Goal: Transaction & Acquisition: Purchase product/service

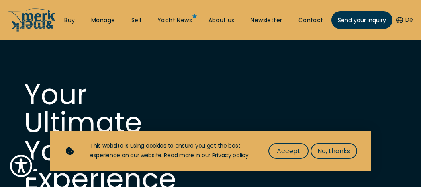
scroll to position [127, 0]
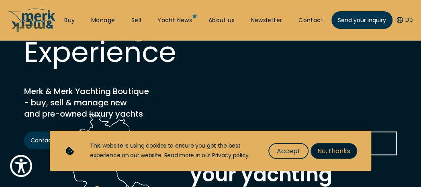
click at [331, 153] on span "No, thanks" at bounding box center [333, 151] width 33 height 10
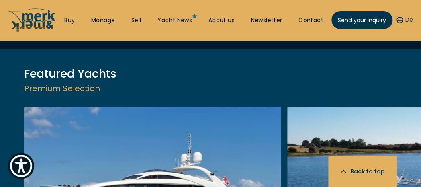
scroll to position [928, 0]
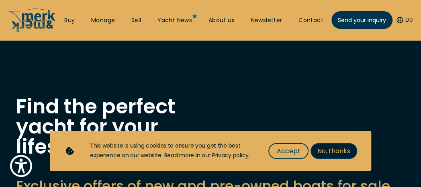
click at [327, 152] on span "No, thanks" at bounding box center [333, 151] width 33 height 10
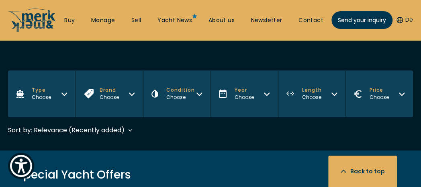
scroll to position [211, 0]
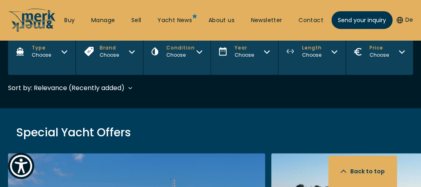
click at [63, 52] on icon "Type" at bounding box center [64, 52] width 5 height 2
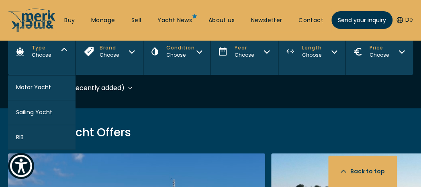
click at [33, 88] on span "Motor Yacht" at bounding box center [33, 87] width 35 height 8
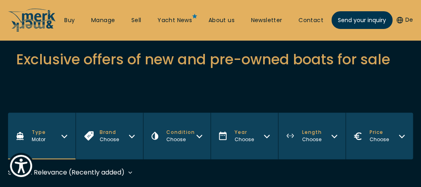
scroll to position [169, 0]
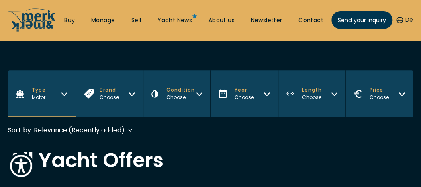
click at [198, 94] on icon "Condition" at bounding box center [199, 94] width 5 height 2
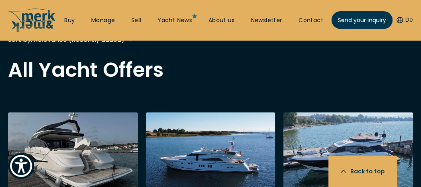
scroll to position [211, 0]
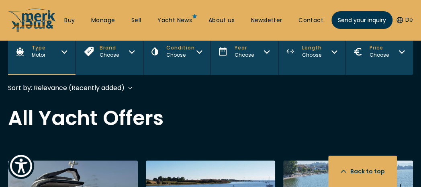
click at [192, 55] on div "Choose" at bounding box center [180, 54] width 29 height 7
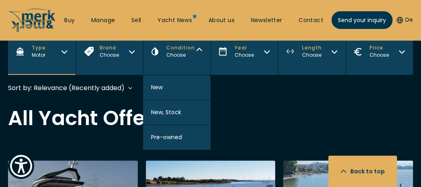
click at [168, 134] on span "Pre-owned" at bounding box center [166, 137] width 31 height 8
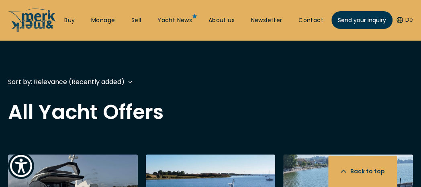
scroll to position [239, 0]
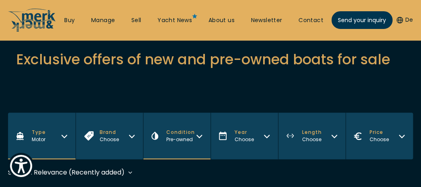
scroll to position [169, 0]
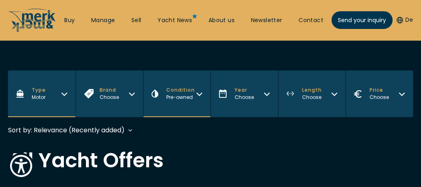
click at [265, 93] on icon "Year" at bounding box center [266, 94] width 5 height 2
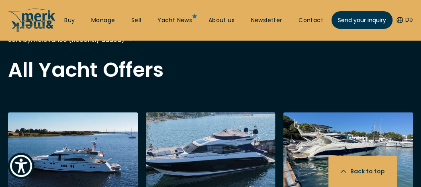
scroll to position [211, 0]
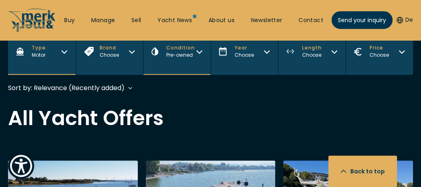
click at [268, 51] on icon "Year" at bounding box center [267, 50] width 6 height 6
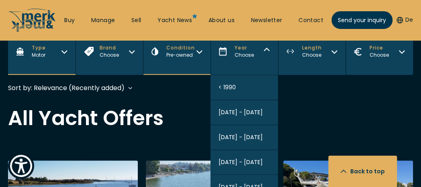
click at [242, 183] on span "2005 - 2010" at bounding box center [241, 187] width 44 height 8
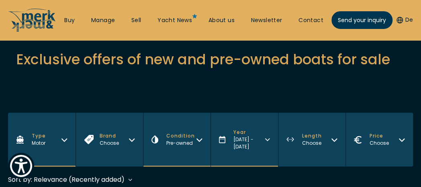
scroll to position [169, 0]
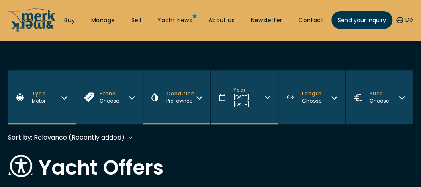
click at [334, 94] on icon "Length" at bounding box center [334, 96] width 6 height 6
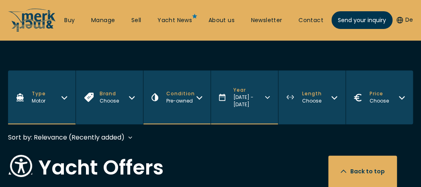
scroll to position [211, 0]
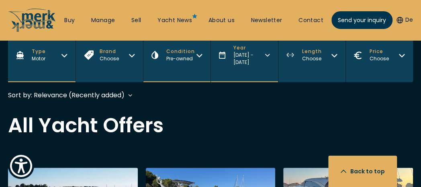
click at [335, 55] on button "Length Choose" at bounding box center [311, 55] width 67 height 54
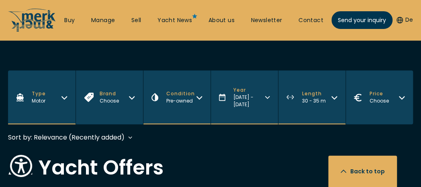
scroll to position [211, 0]
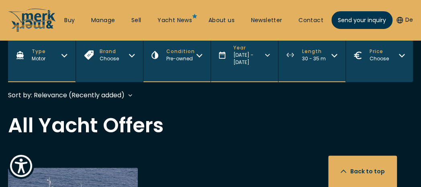
click at [333, 53] on icon "Length" at bounding box center [334, 54] width 6 height 6
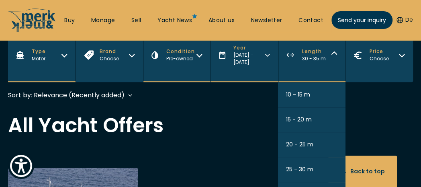
click at [300, 165] on span "25 - 30 m" at bounding box center [299, 169] width 27 height 8
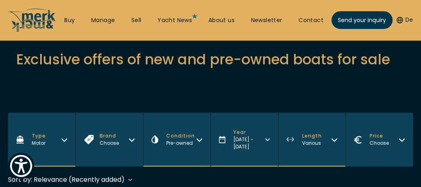
scroll to position [84, 0]
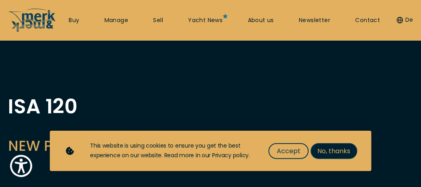
click at [324, 153] on span "No, thanks" at bounding box center [333, 151] width 33 height 10
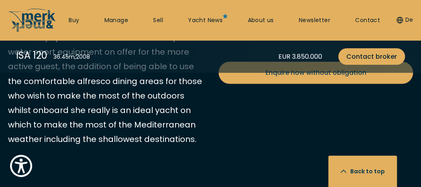
scroll to position [591, 0]
